Goal: Information Seeking & Learning: Check status

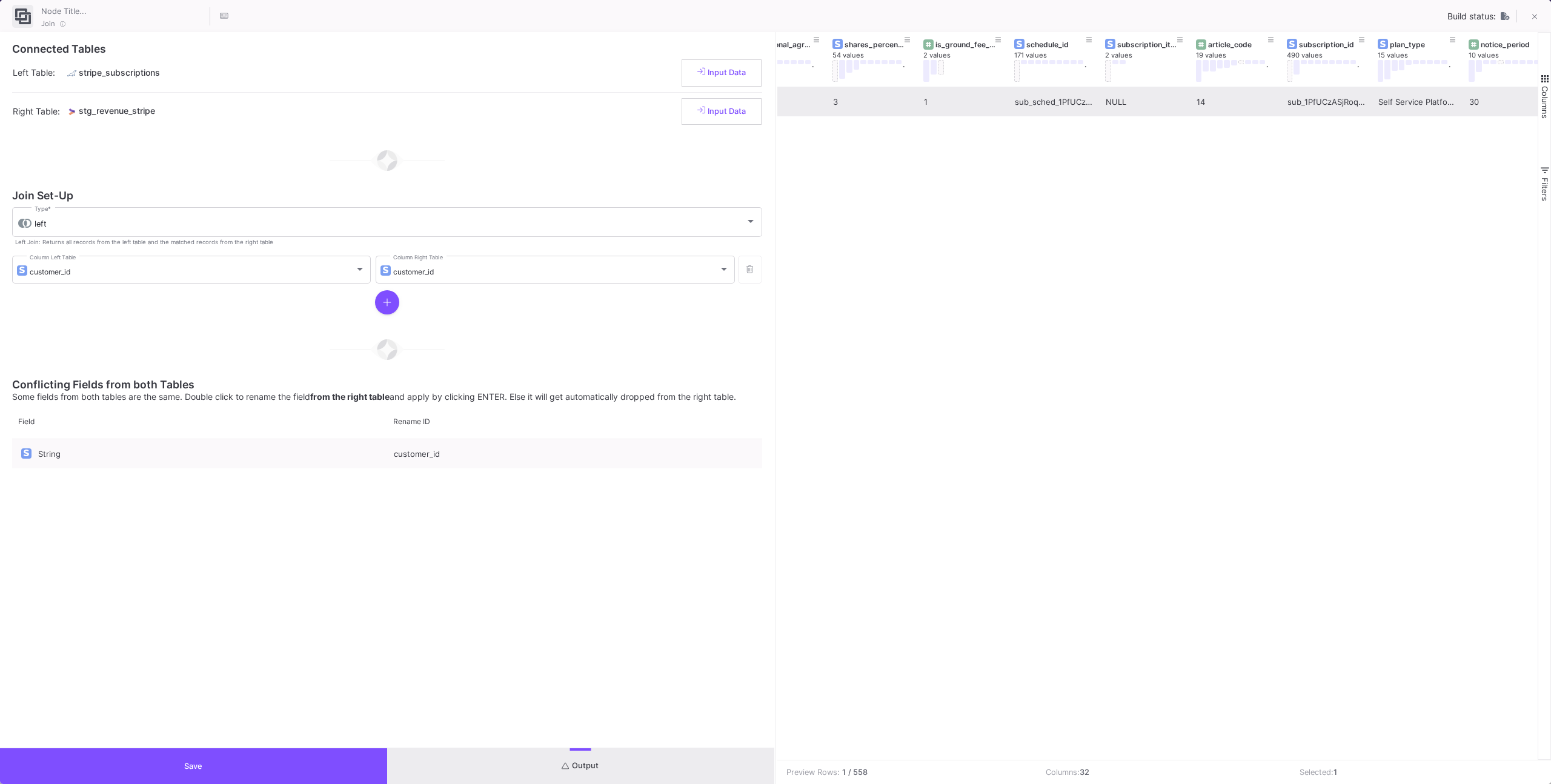
scroll to position [0, 1314]
click at [1266, 43] on button at bounding box center [1271, 40] width 18 height 18
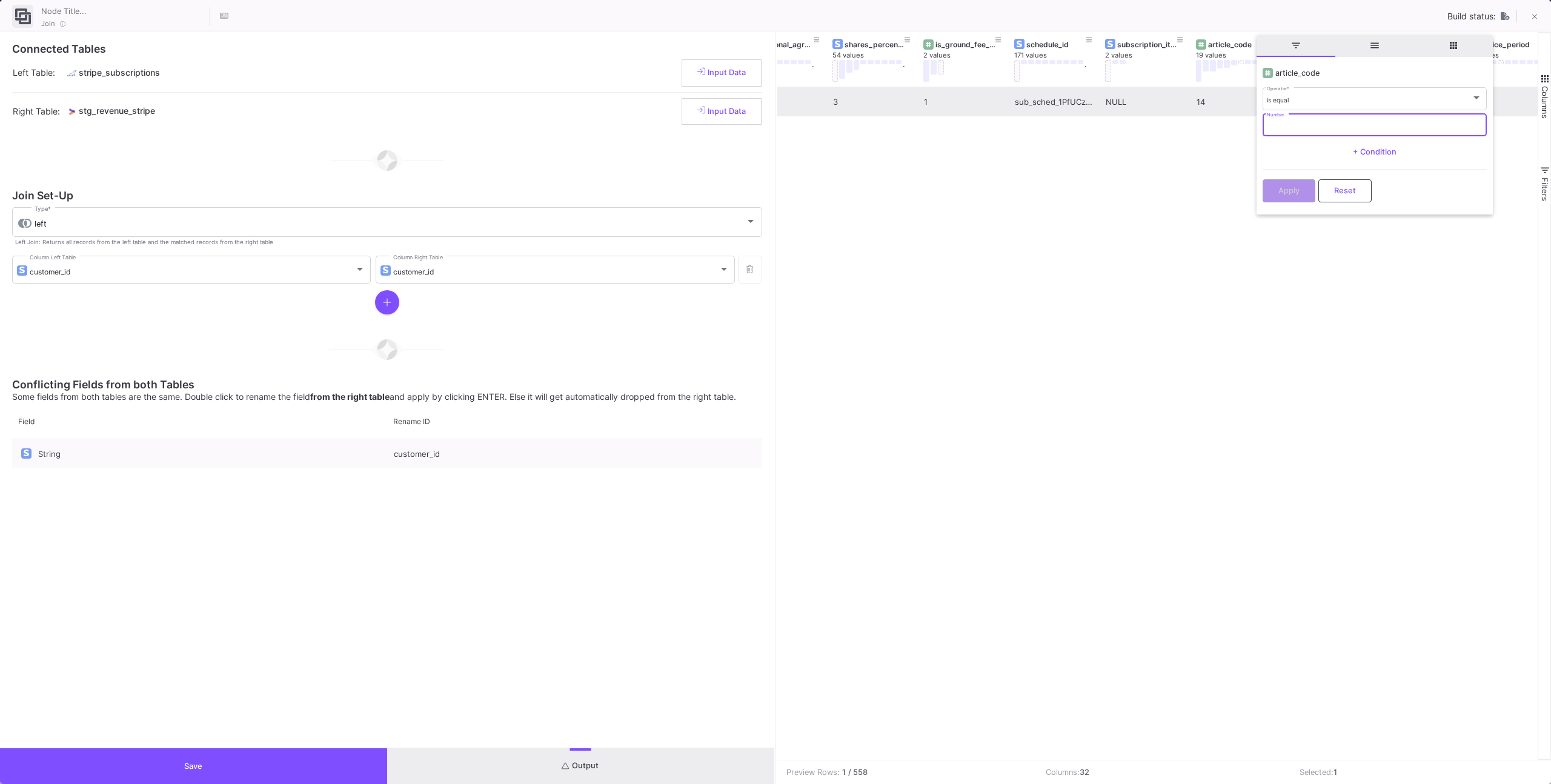
click at [1281, 122] on input "Number" at bounding box center [1374, 126] width 215 height 8
type input "17"
drag, startPoint x: 1279, startPoint y: 194, endPoint x: 1229, endPoint y: 125, distance: 85.2
click at [1278, 191] on span "Apply" at bounding box center [1289, 190] width 21 height 9
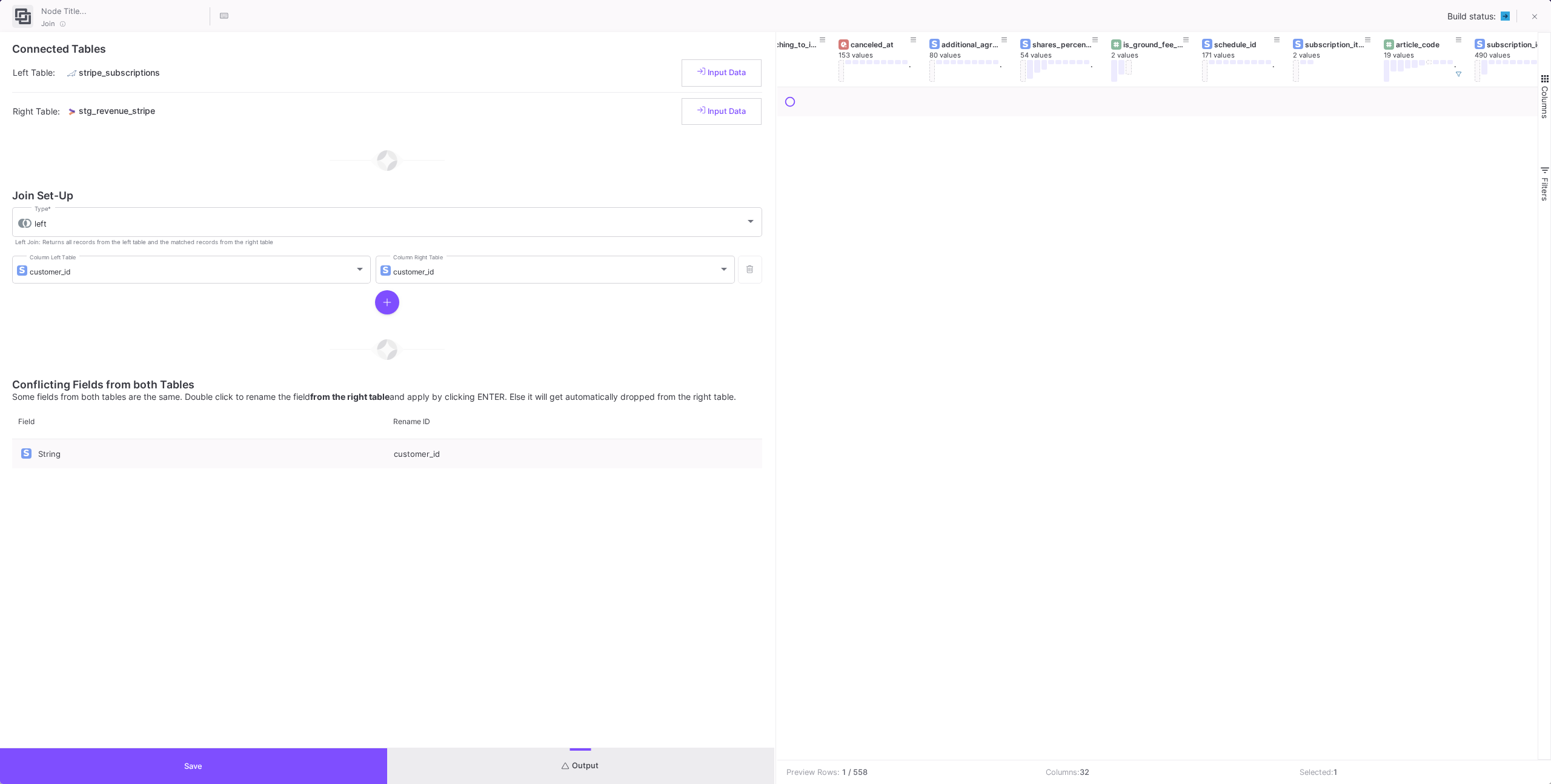
scroll to position [0, 1079]
click at [1103, 83] on div "company_id 498 values ." at bounding box center [1066, 59] width 79 height 54
drag, startPoint x: 1103, startPoint y: 76, endPoint x: 1071, endPoint y: 136, distance: 68.0
click at [1103, 76] on icon at bounding box center [1101, 75] width 6 height 6
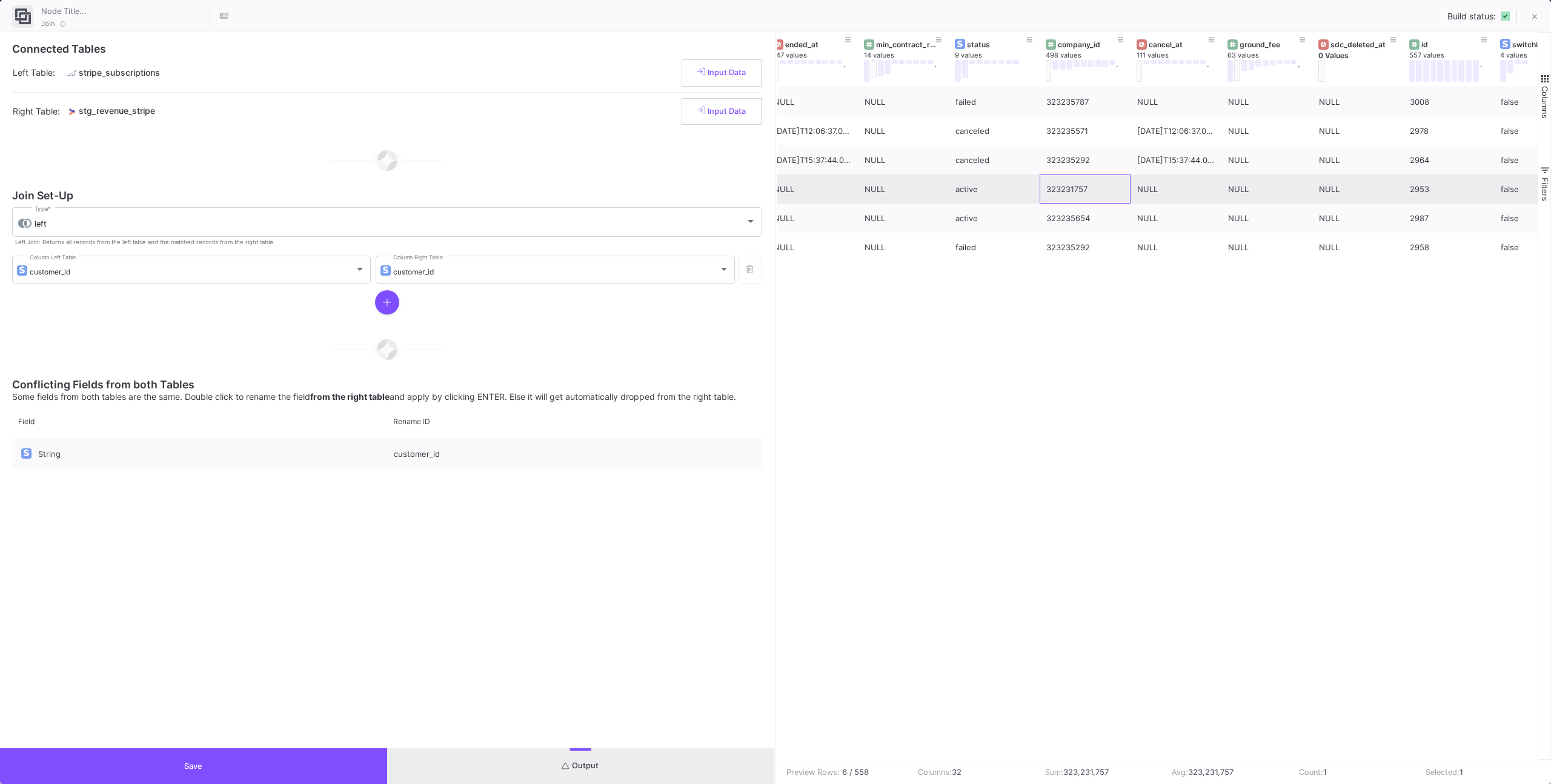
click at [1070, 185] on div "323231757" at bounding box center [1085, 189] width 77 height 28
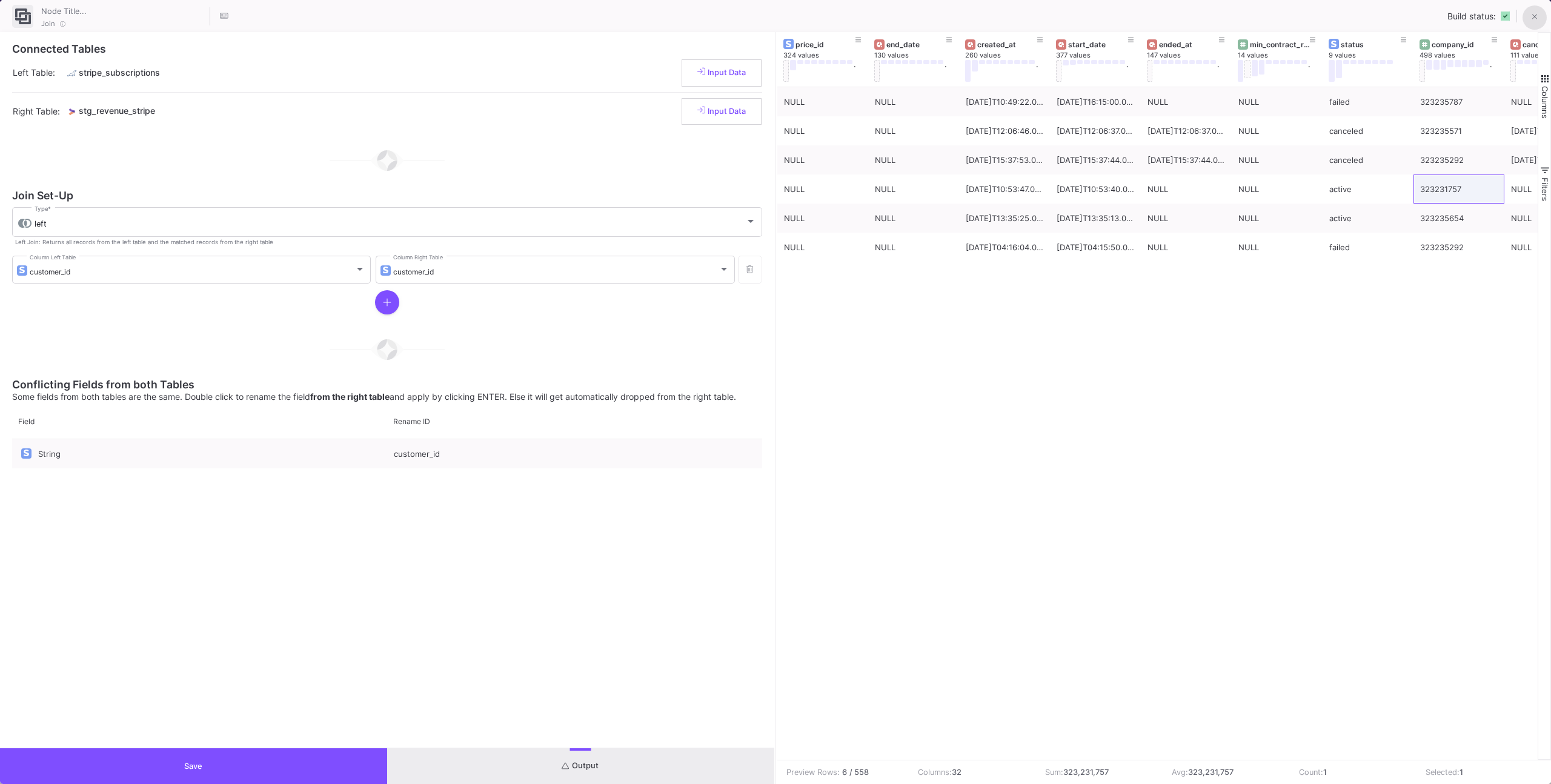
click at [1529, 13] on button at bounding box center [1534, 17] width 24 height 24
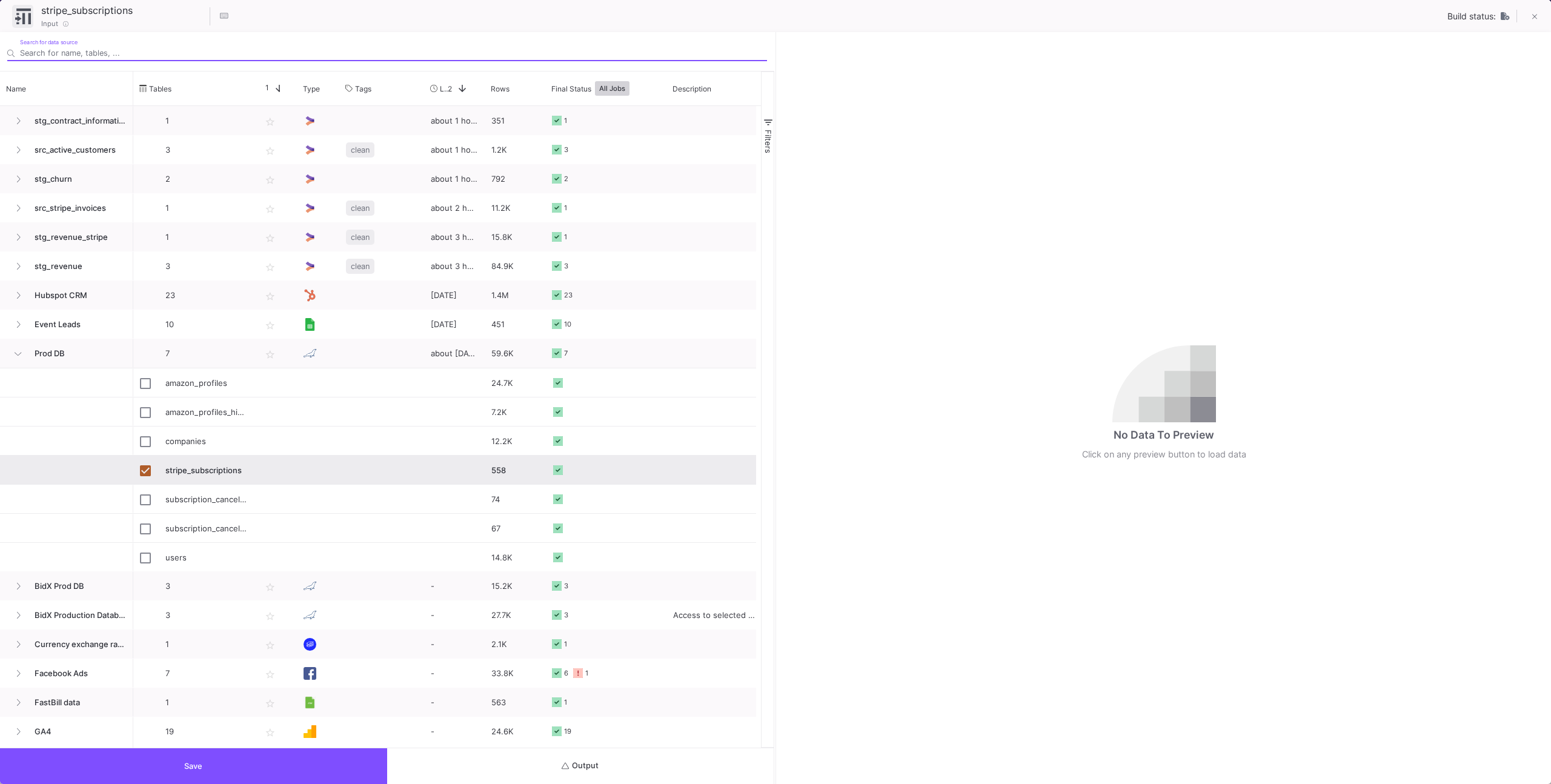
click at [626, 765] on button "Output" at bounding box center [581, 766] width 387 height 36
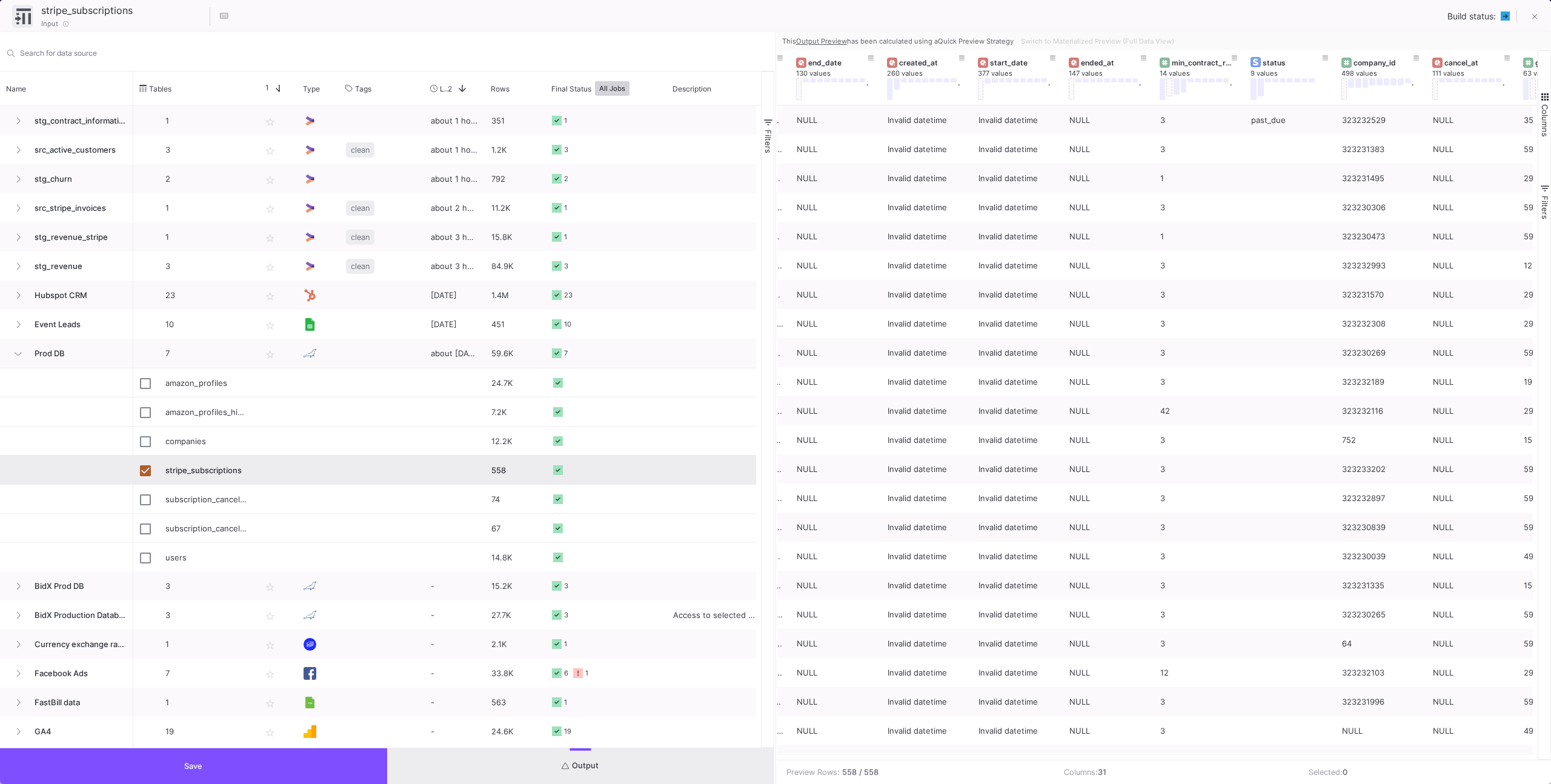
drag, startPoint x: 1530, startPoint y: 12, endPoint x: 1515, endPoint y: 17, distance: 15.8
click at [1530, 12] on button at bounding box center [1534, 17] width 24 height 24
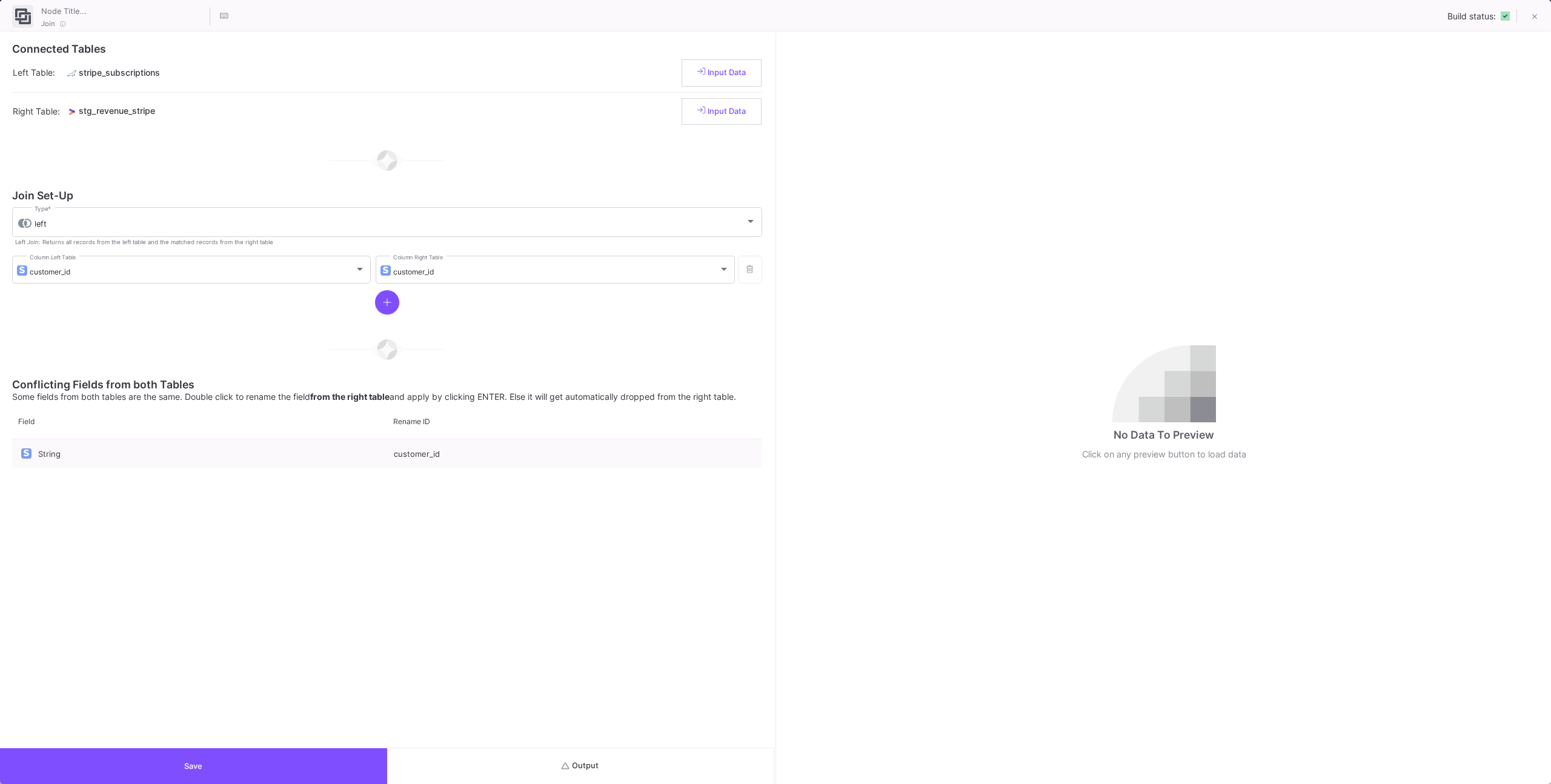
click at [652, 770] on button "Output" at bounding box center [581, 766] width 387 height 36
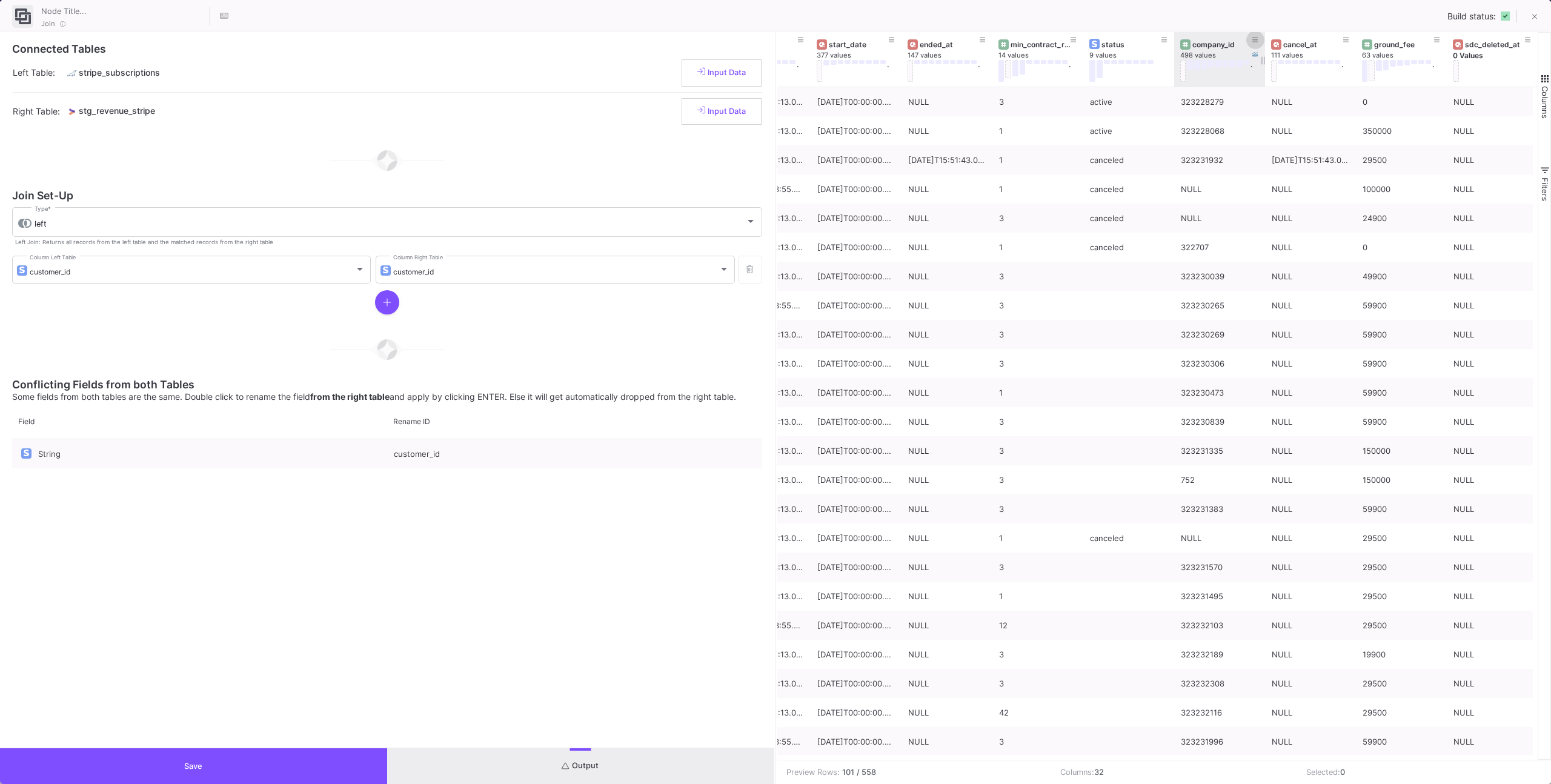
click at [1249, 40] on button at bounding box center [1255, 40] width 18 height 18
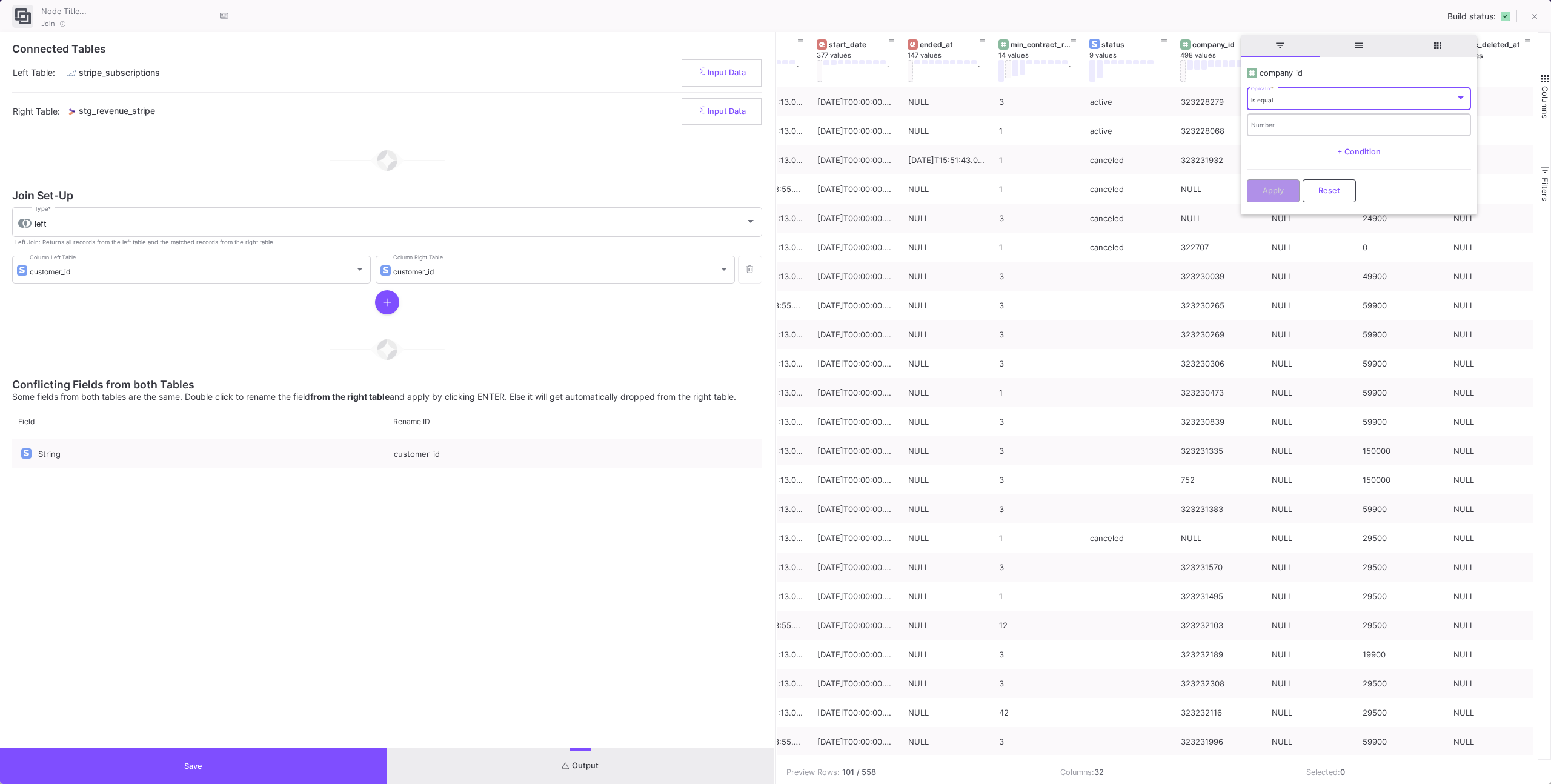
click at [1255, 129] on input "Number" at bounding box center [1359, 126] width 215 height 8
paste input "323231757"
type input "323231757"
click at [1267, 191] on span "Apply" at bounding box center [1273, 189] width 21 height 9
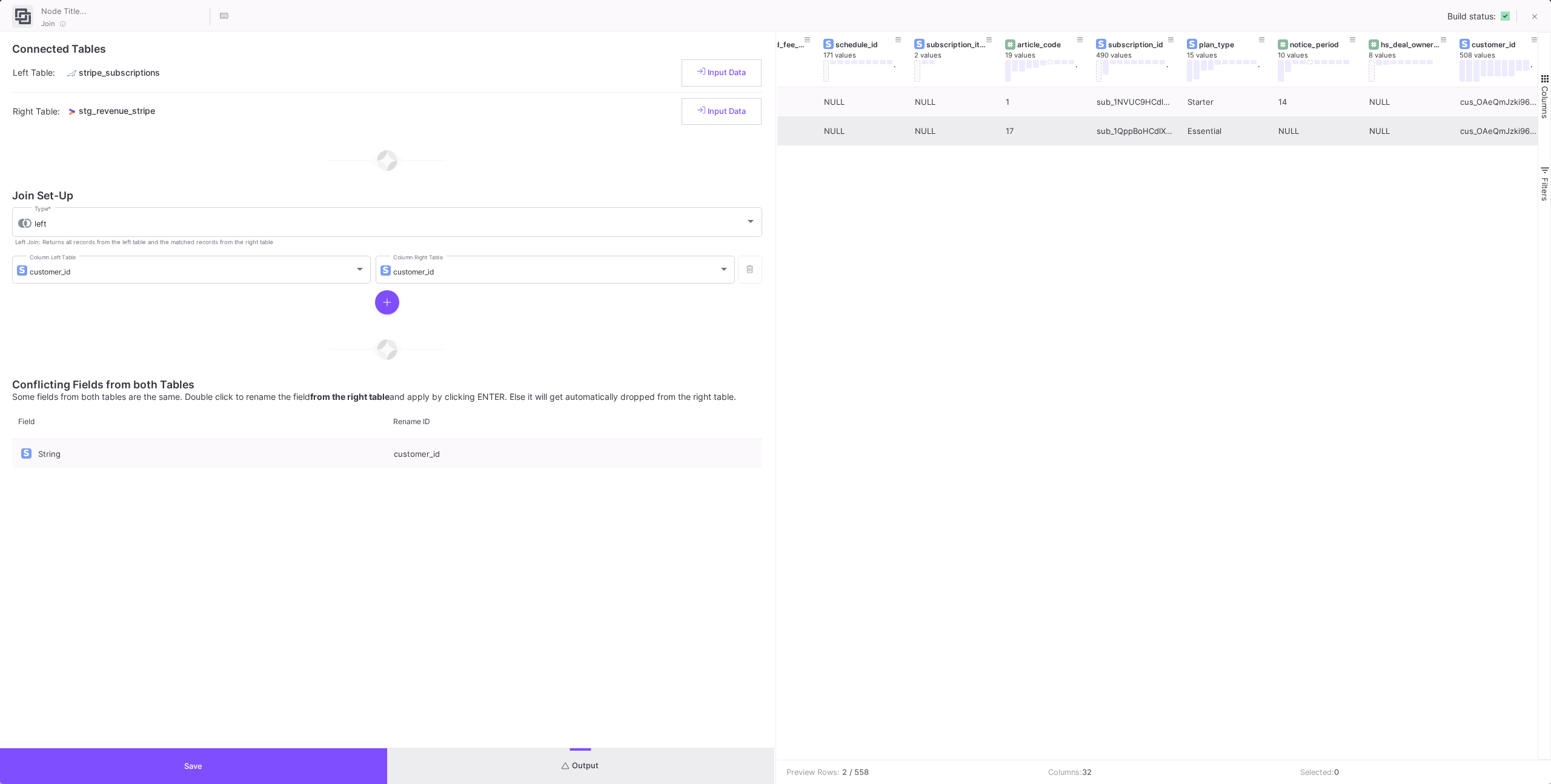
click at [1017, 132] on div "17" at bounding box center [1044, 131] width 77 height 28
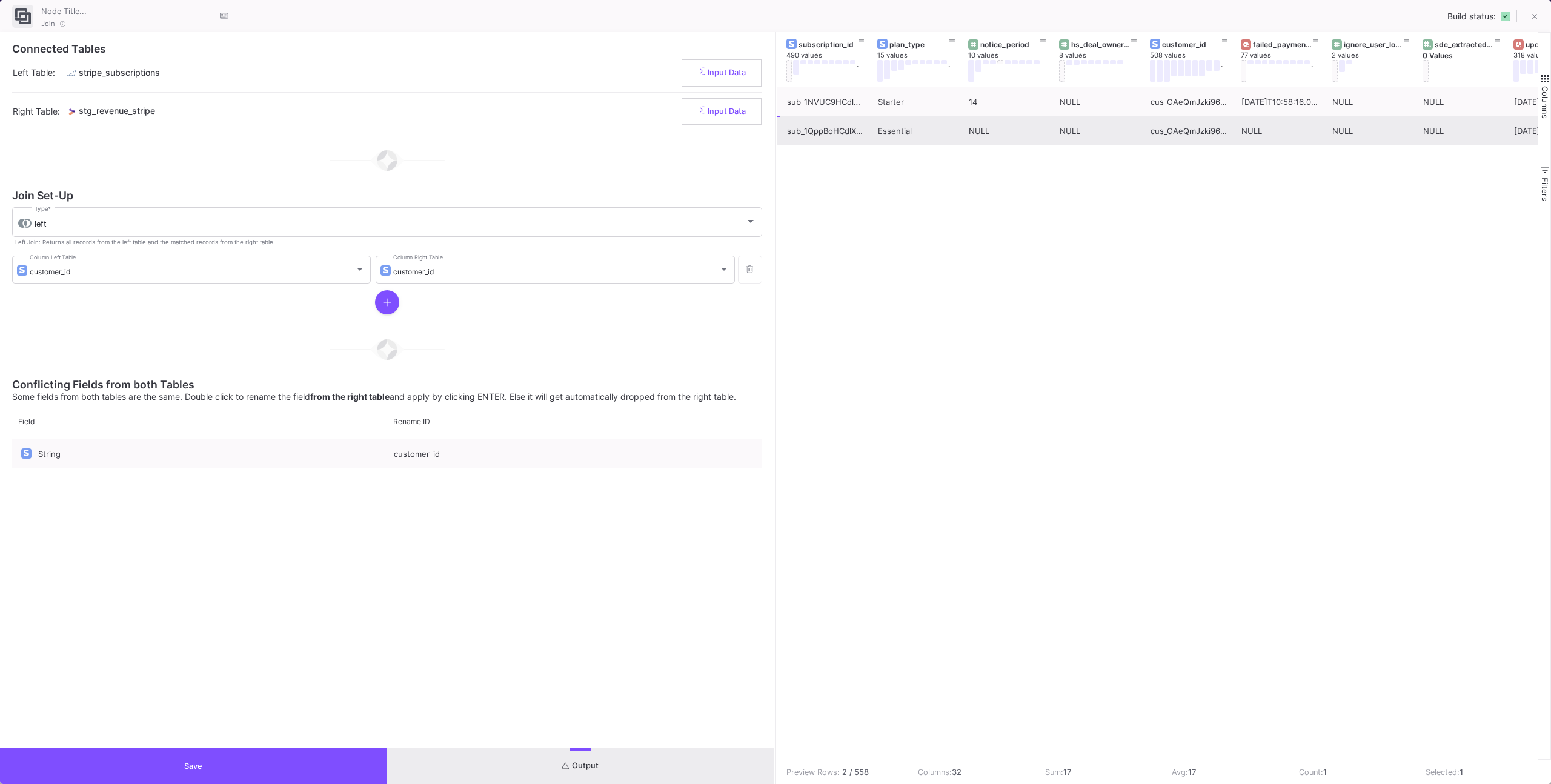
click at [1017, 132] on div "NULL" at bounding box center [1007, 131] width 77 height 28
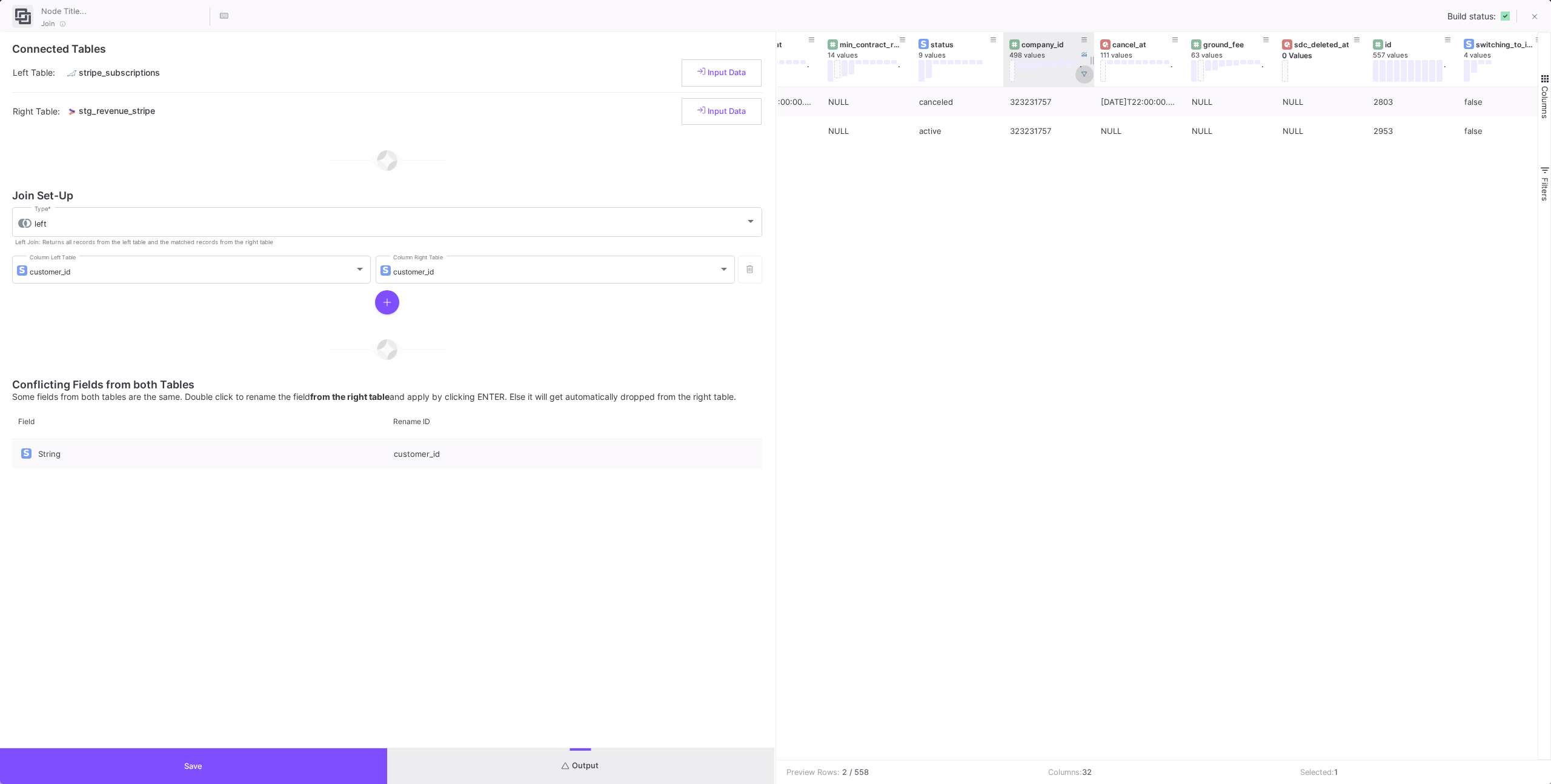
click at [1086, 75] on icon at bounding box center [1085, 75] width 6 height 6
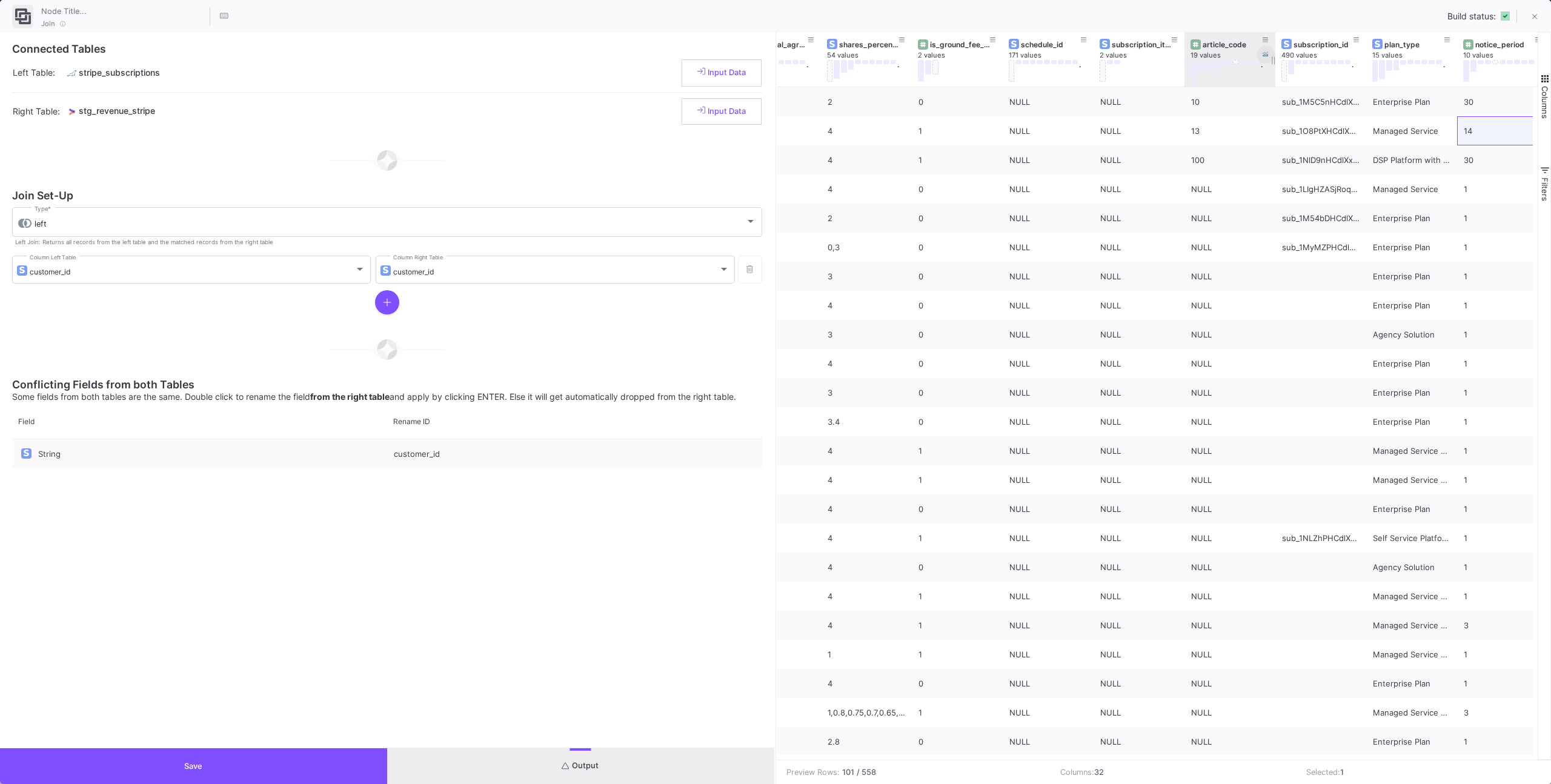
click at [1260, 46] on button at bounding box center [1265, 54] width 18 height 18
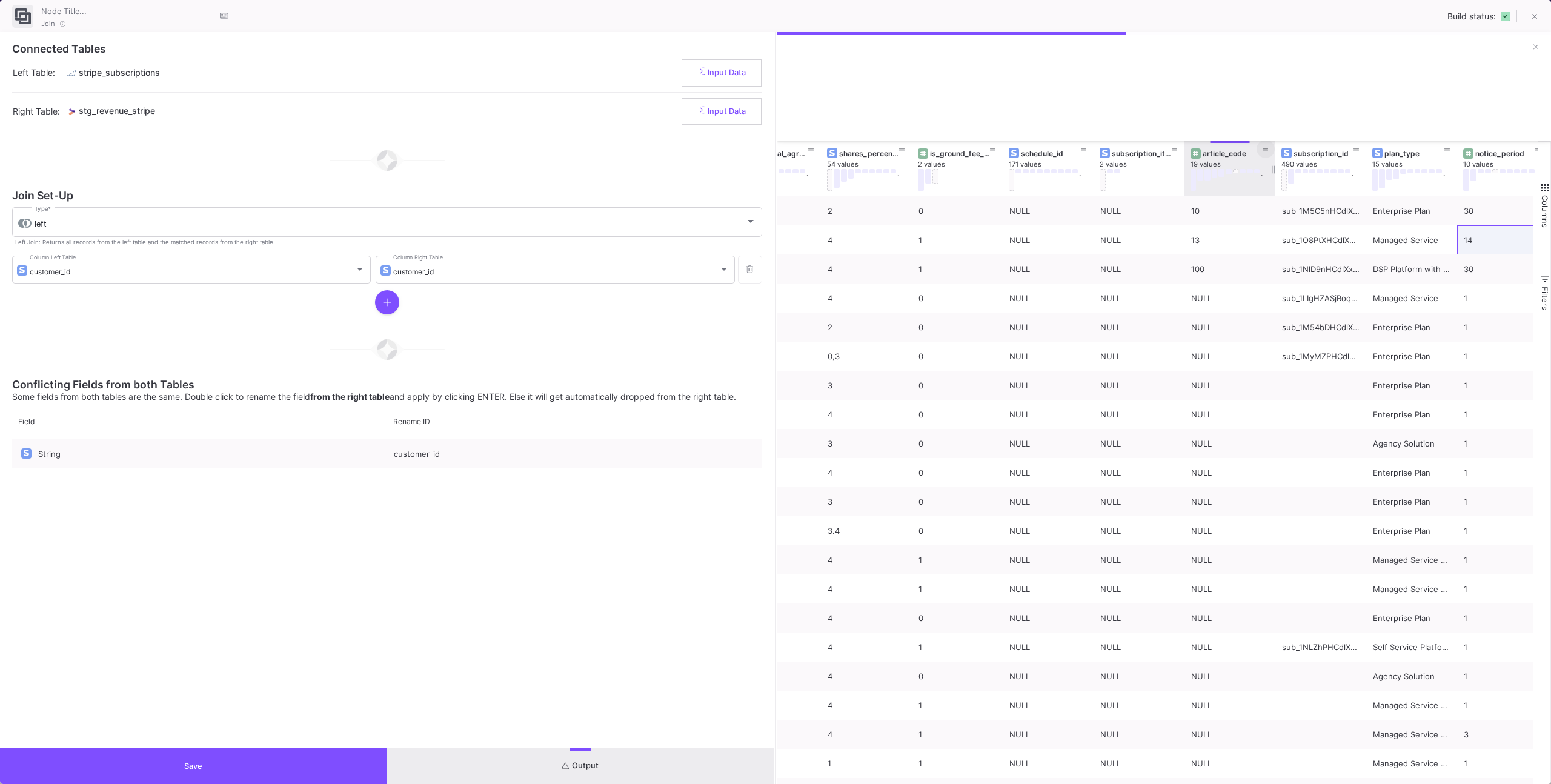
click at [1259, 147] on button at bounding box center [1265, 148] width 18 height 18
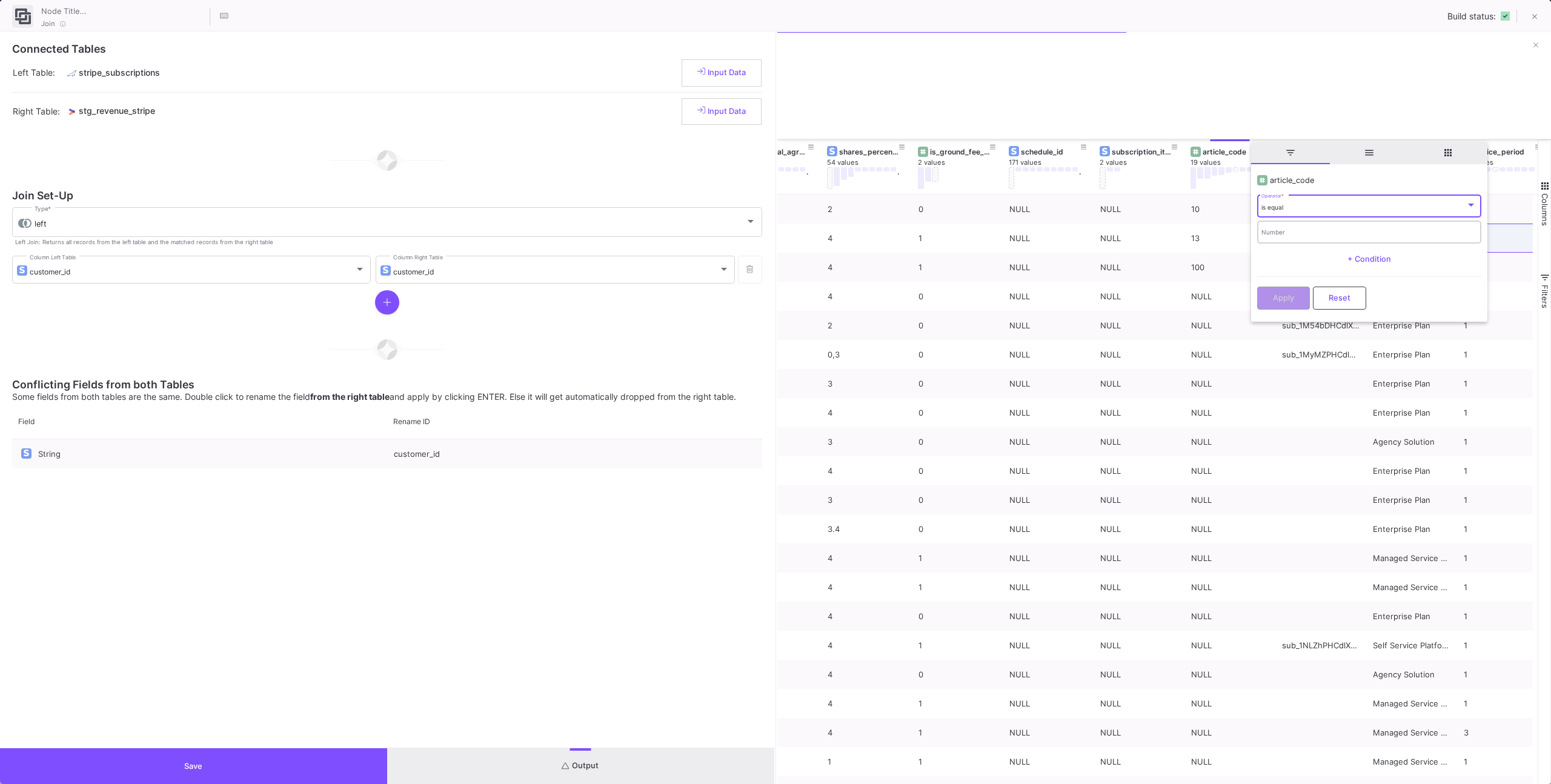
click at [1271, 235] on input "Number" at bounding box center [1369, 233] width 215 height 8
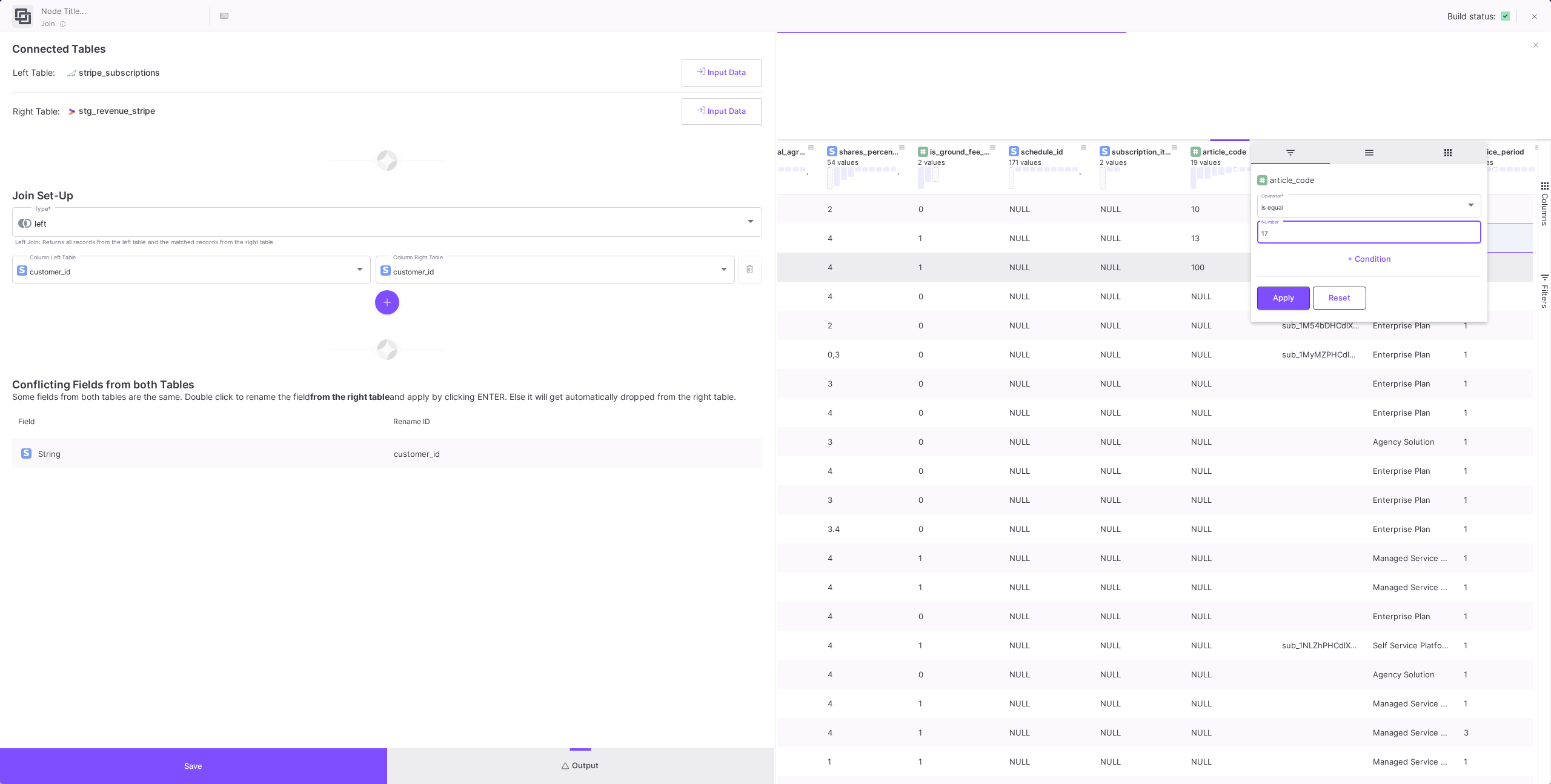
type input "17"
click at [1274, 293] on span "Apply" at bounding box center [1283, 297] width 21 height 9
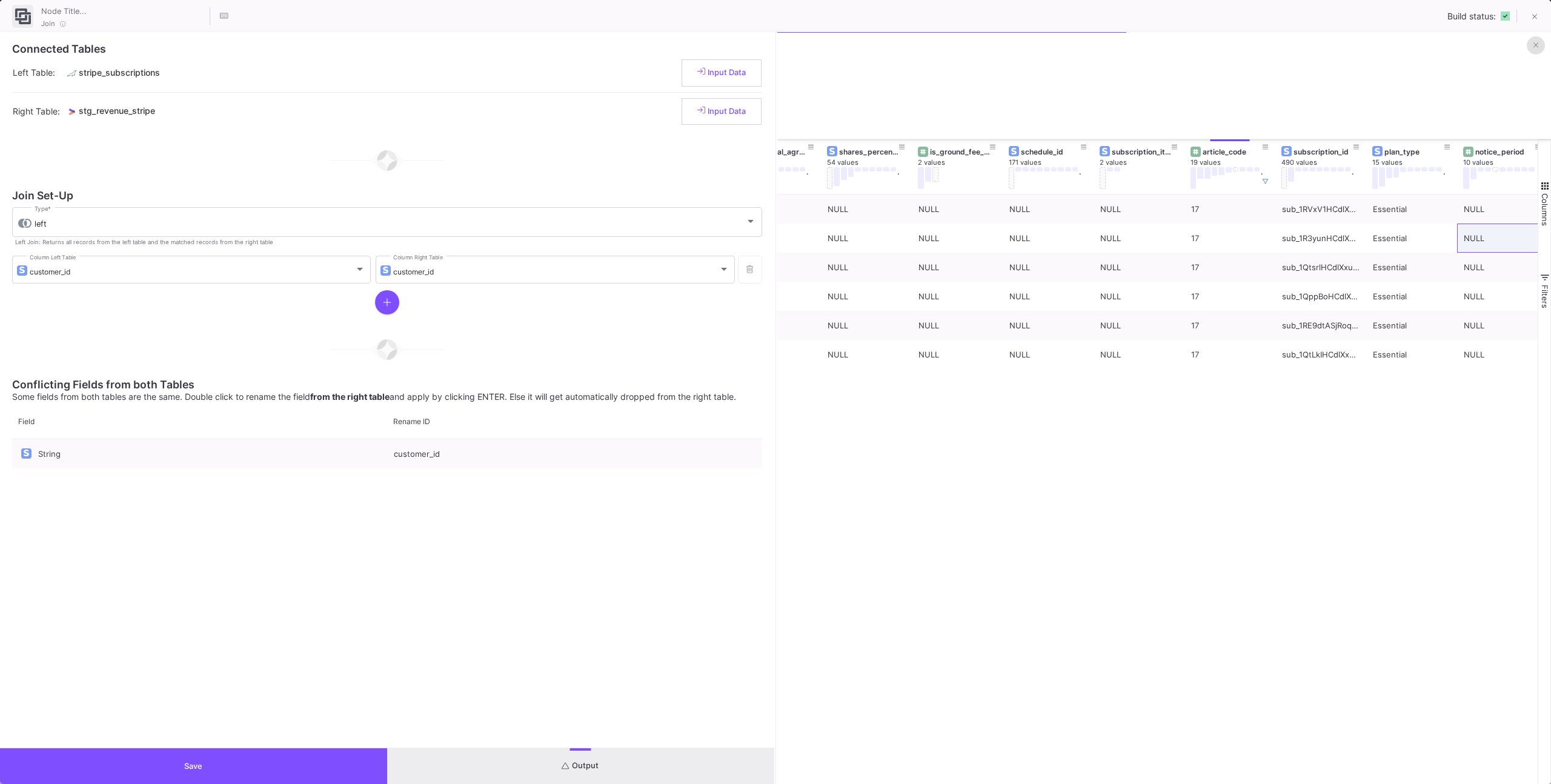
click at [1534, 45] on icon at bounding box center [1536, 45] width 5 height 8
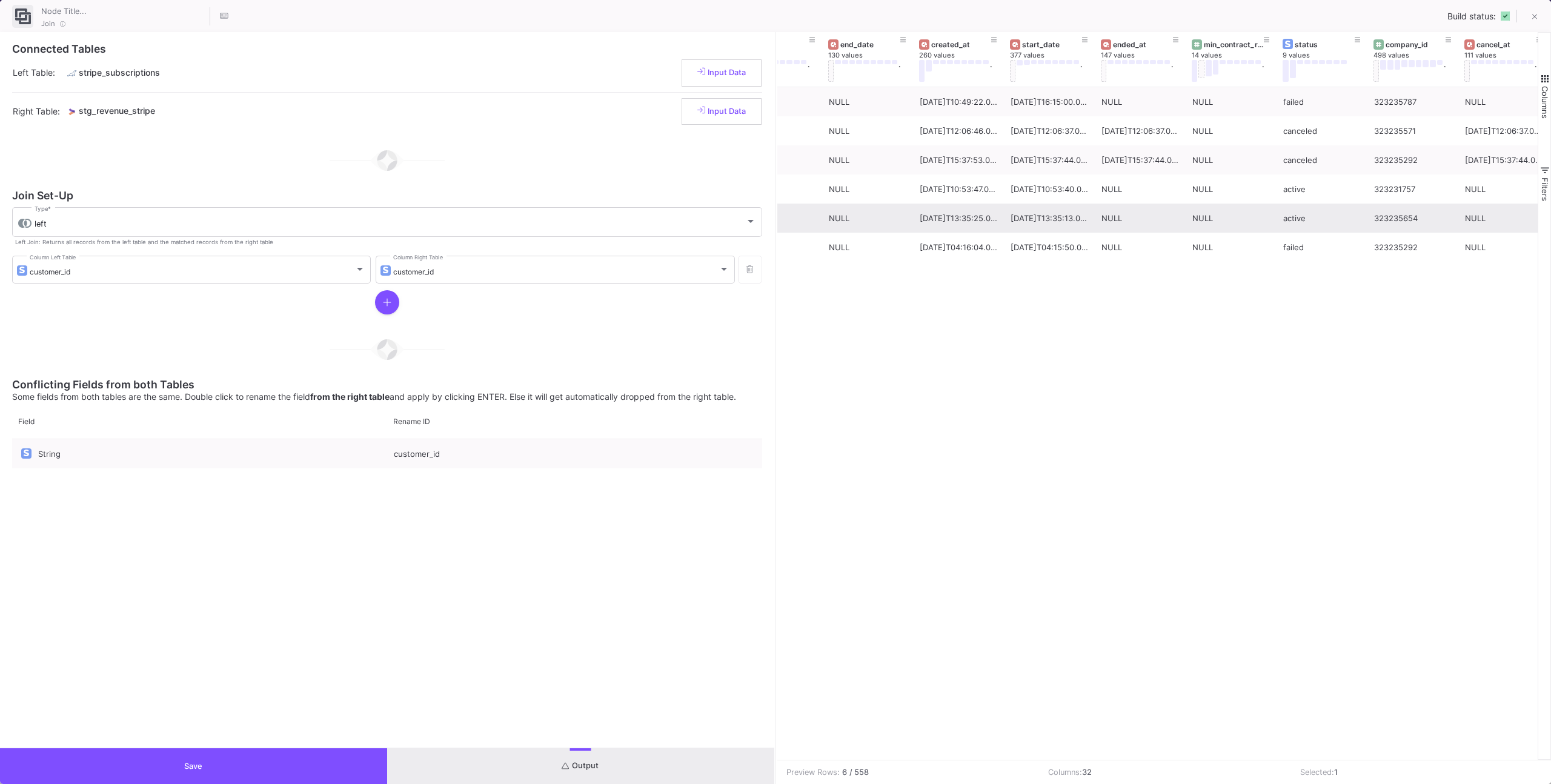
click at [1169, 217] on div "NULL" at bounding box center [1140, 218] width 77 height 28
click at [1184, 215] on div "NULL" at bounding box center [1140, 218] width 91 height 29
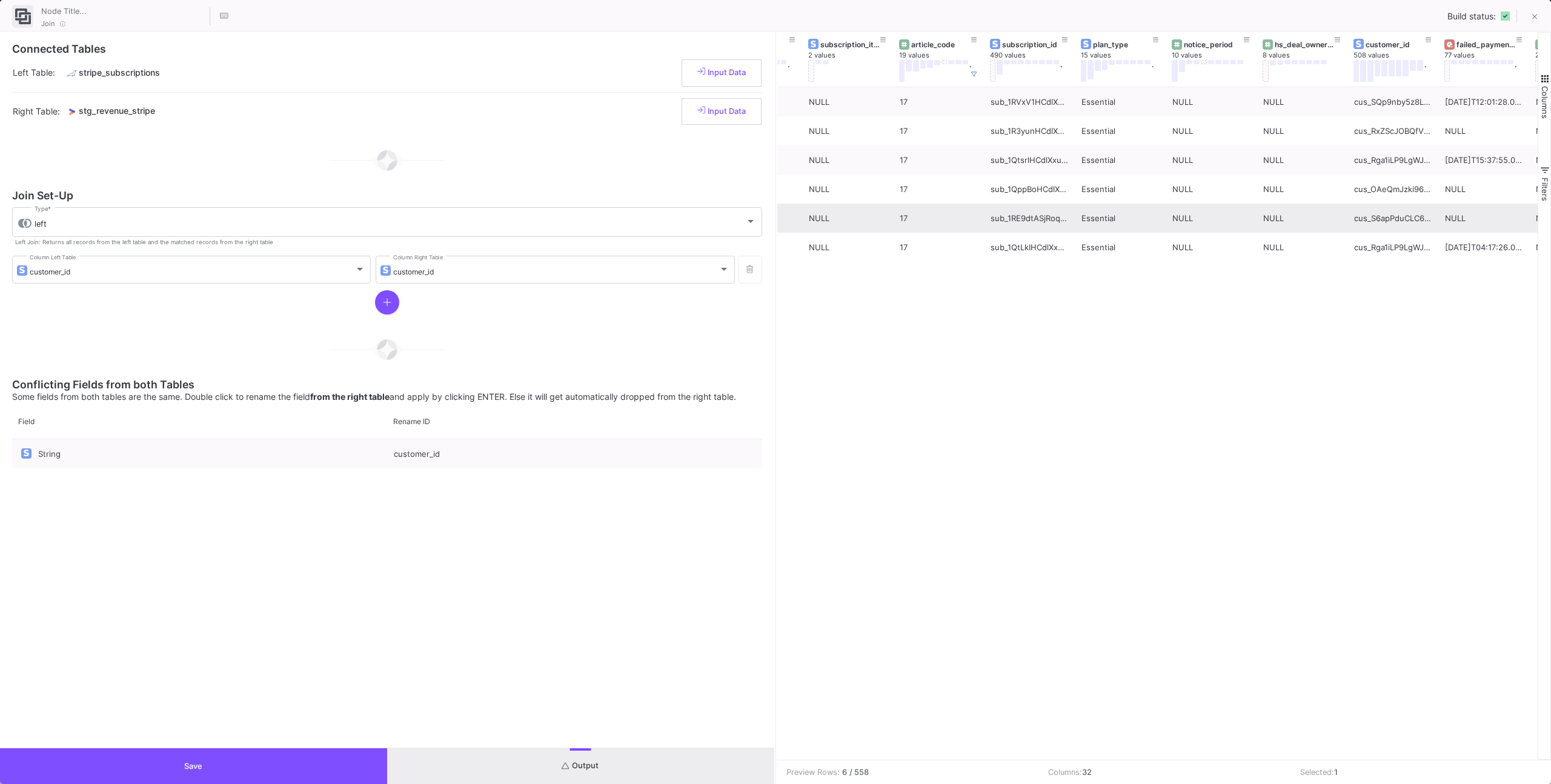
click at [1176, 215] on div "NULL" at bounding box center [1211, 218] width 77 height 28
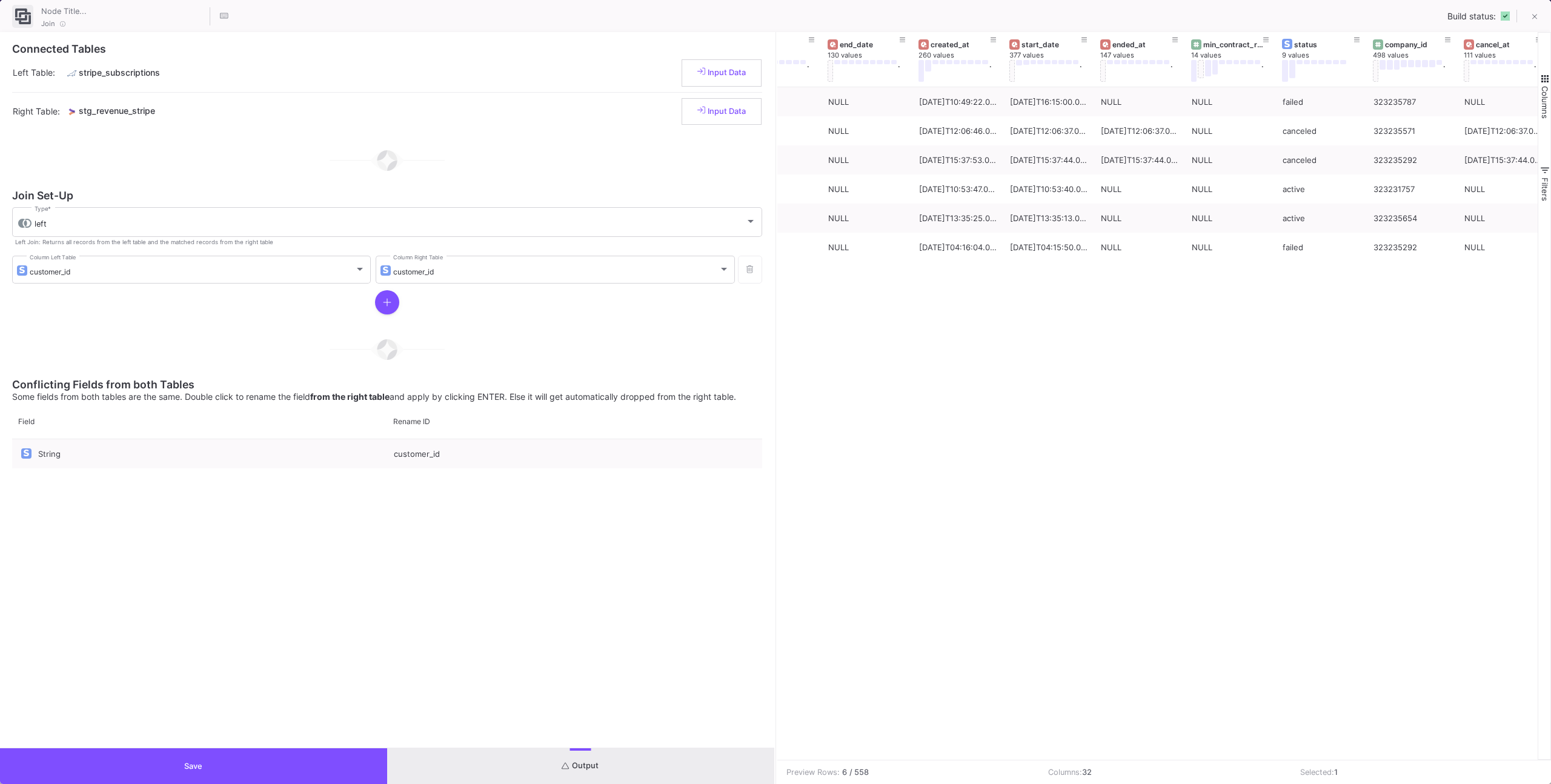
scroll to position [0, 48]
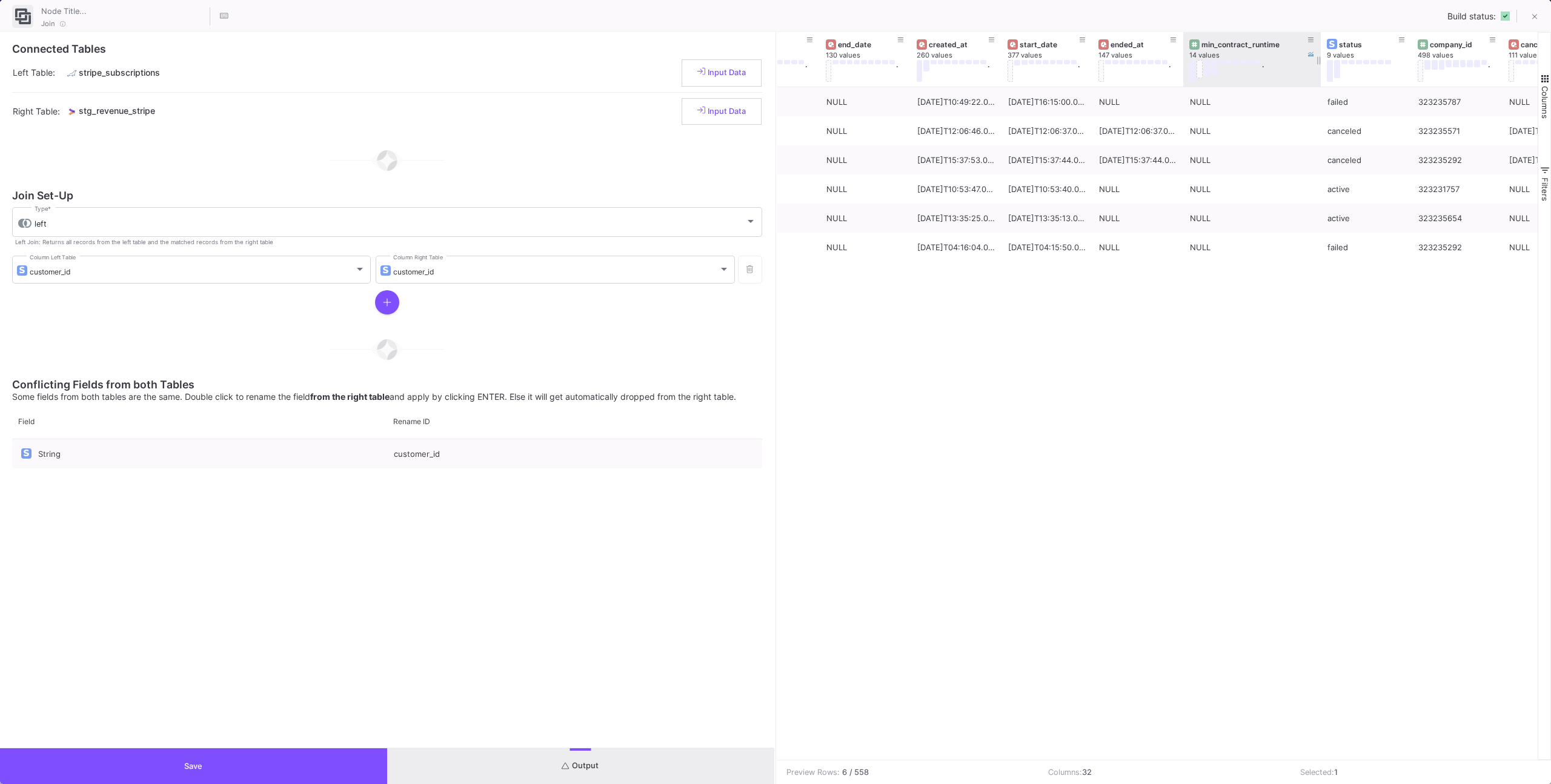
drag, startPoint x: 1272, startPoint y: 68, endPoint x: 1319, endPoint y: 65, distance: 47.1
click at [1319, 65] on div at bounding box center [1321, 59] width 5 height 54
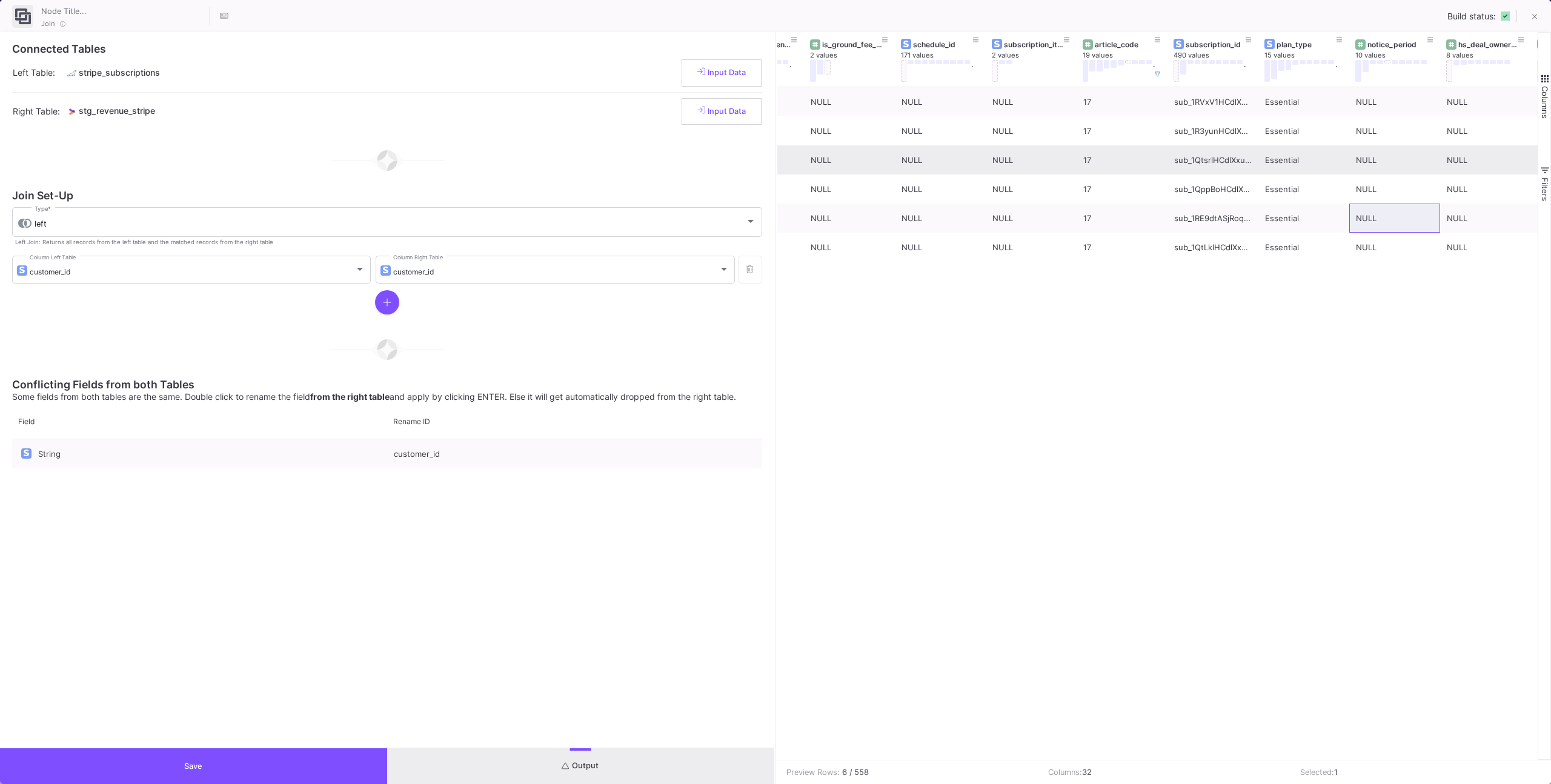
scroll to position [0, 1476]
